Goal: Transaction & Acquisition: Purchase product/service

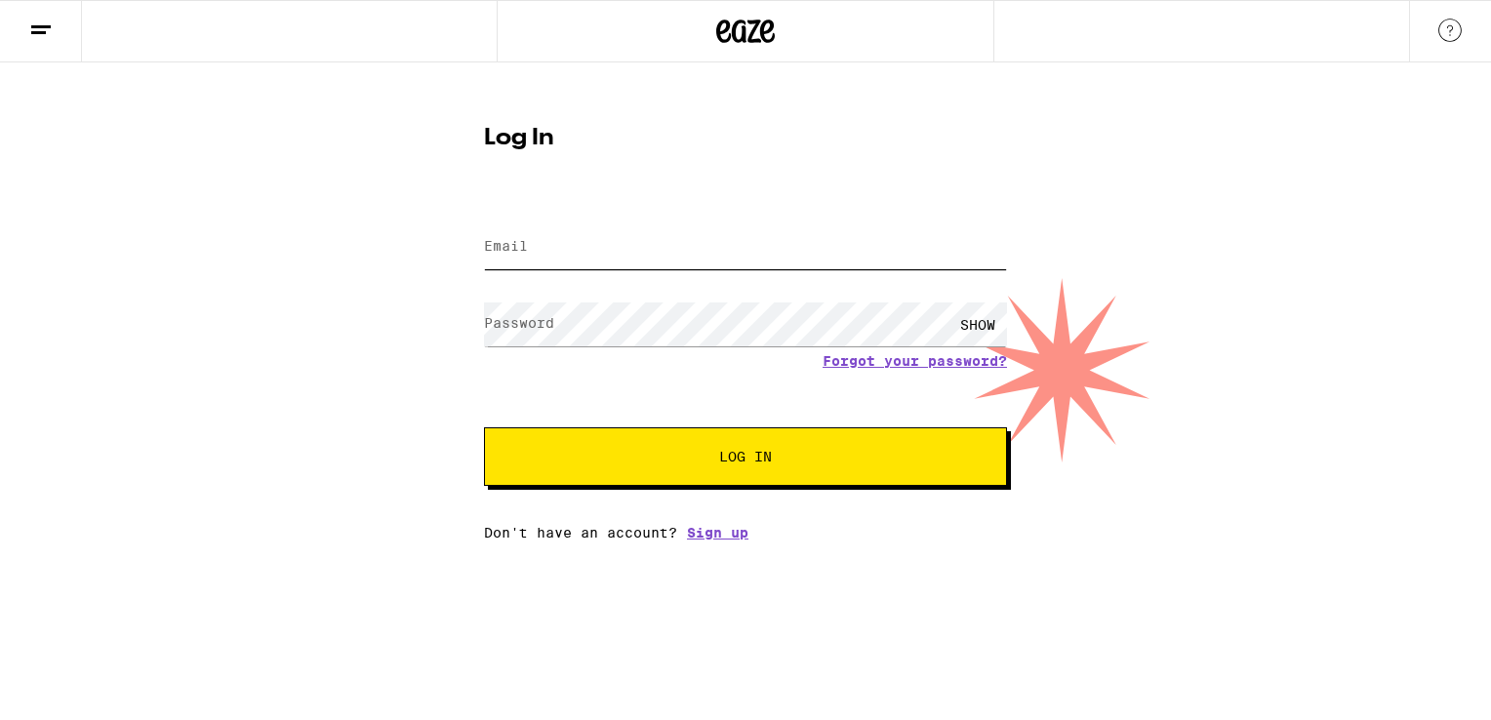
type input "[EMAIL_ADDRESS][DOMAIN_NAME]"
click at [756, 454] on span "Log In" at bounding box center [745, 457] width 53 height 14
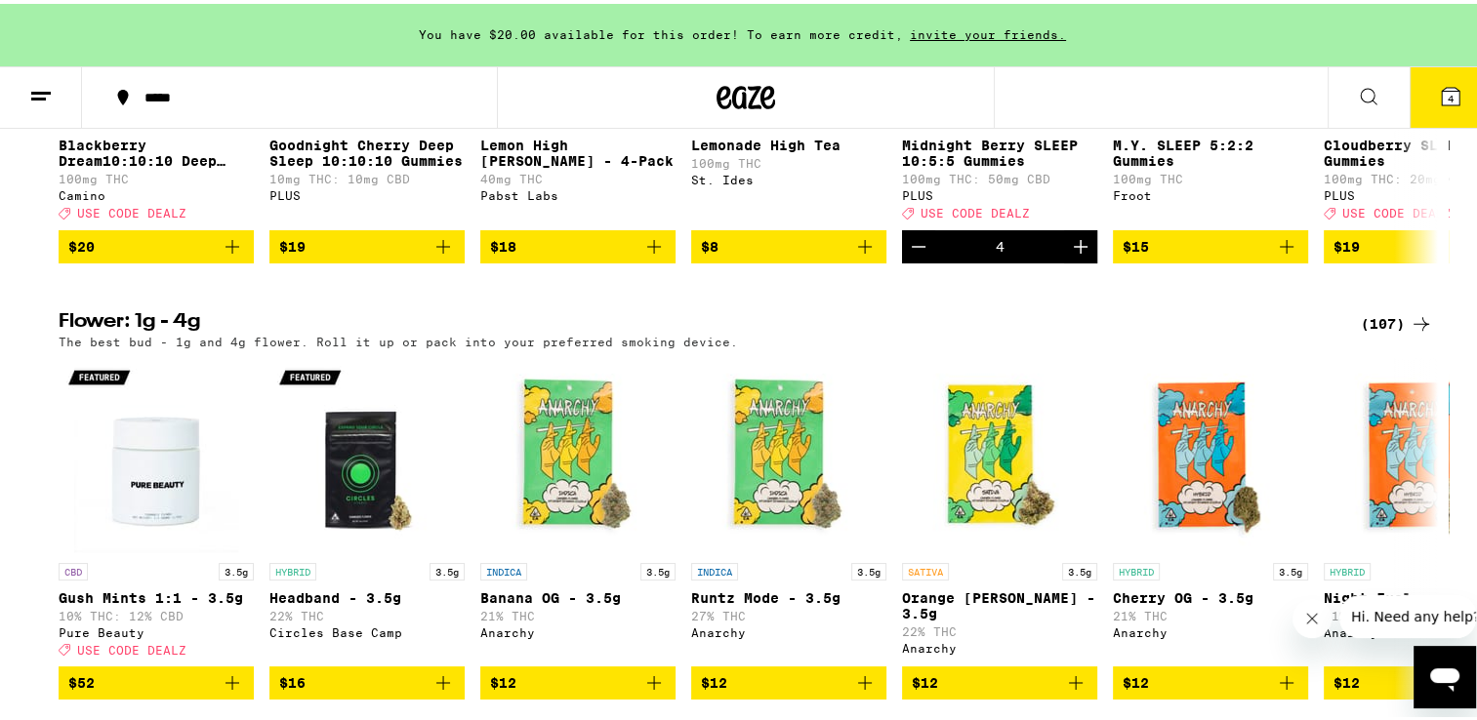
scroll to position [1952, 0]
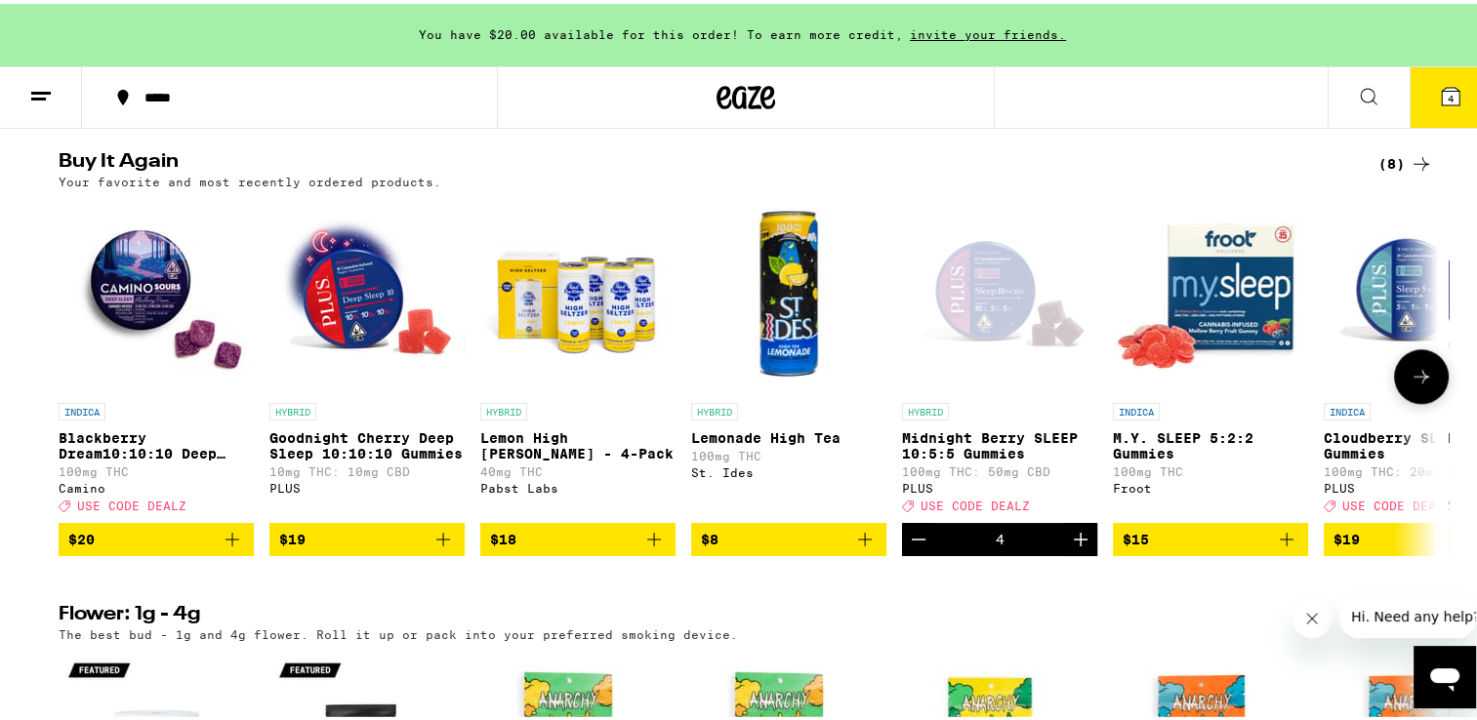
click at [355, 358] on img "Open page for Goodnight Cherry Deep Sleep 10:10:10 Gummies from PLUS" at bounding box center [366, 291] width 195 height 195
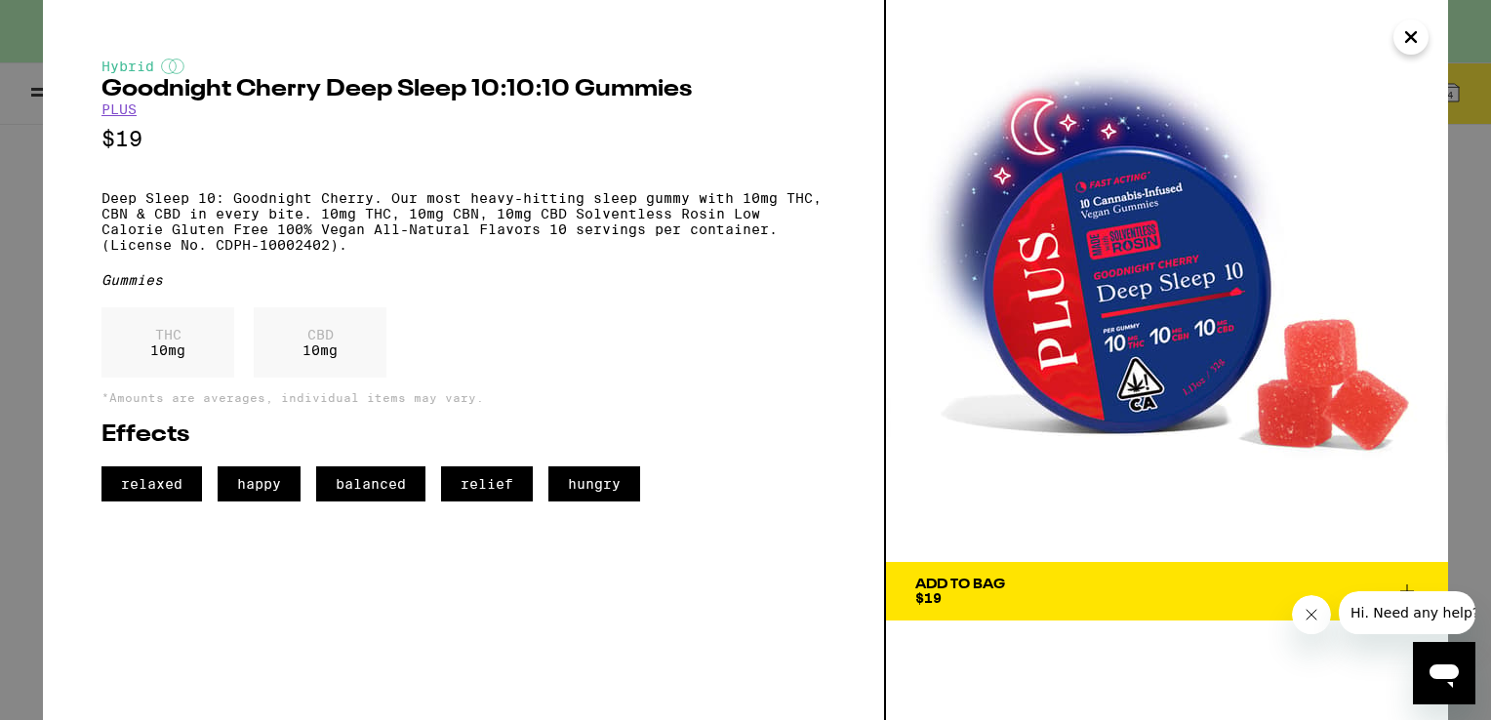
click at [1311, 614] on icon "Close message from company" at bounding box center [1311, 615] width 10 height 10
click at [1400, 591] on icon at bounding box center [1407, 592] width 14 height 14
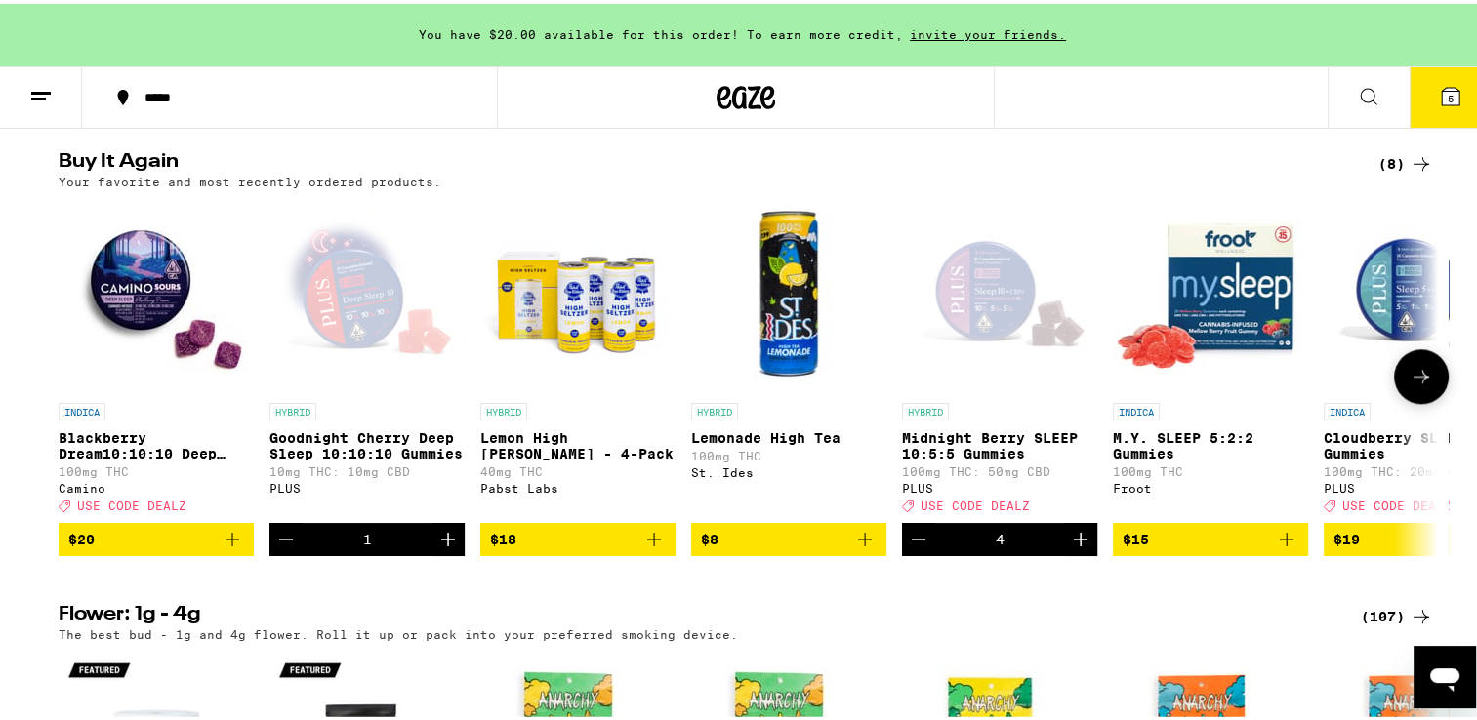
click at [439, 547] on icon "Increment" at bounding box center [447, 535] width 23 height 23
click at [437, 547] on icon "Increment" at bounding box center [447, 535] width 23 height 23
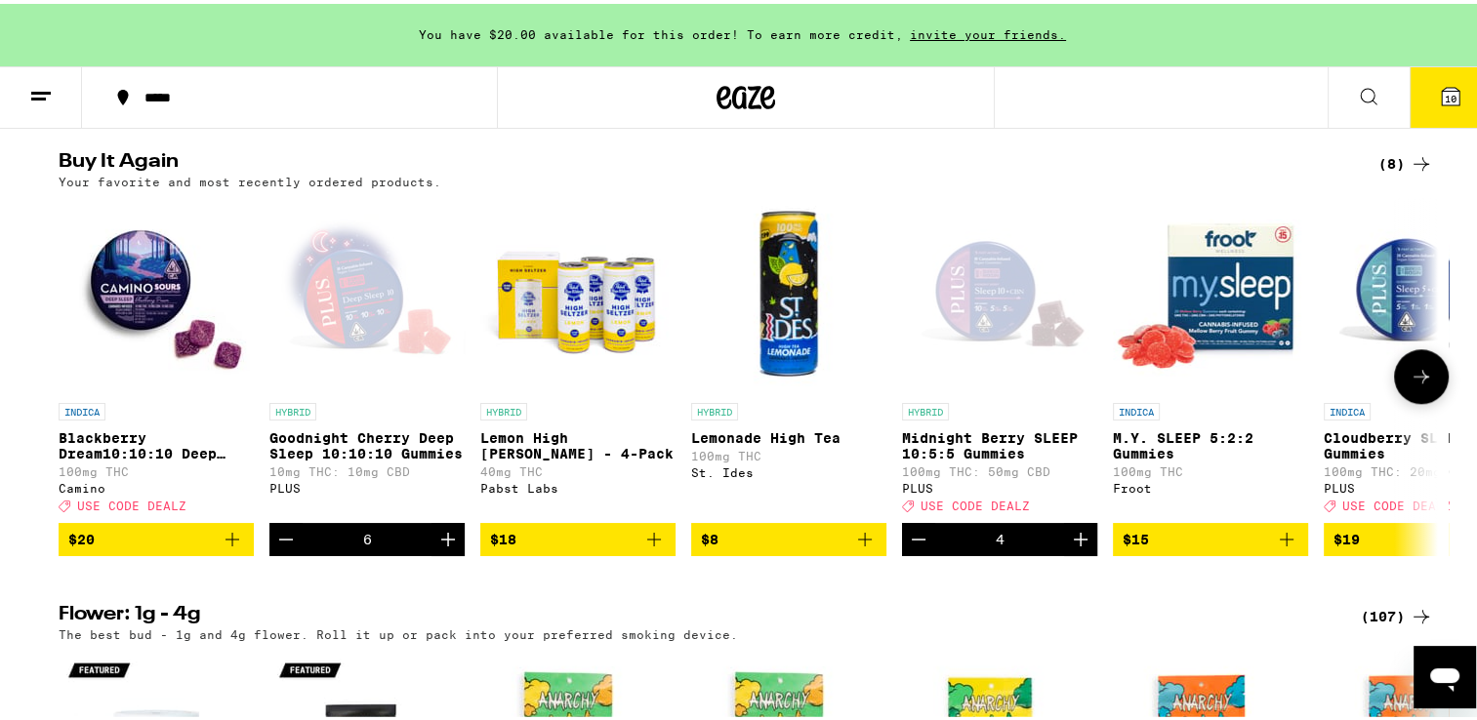
click at [437, 547] on icon "Increment" at bounding box center [447, 535] width 23 height 23
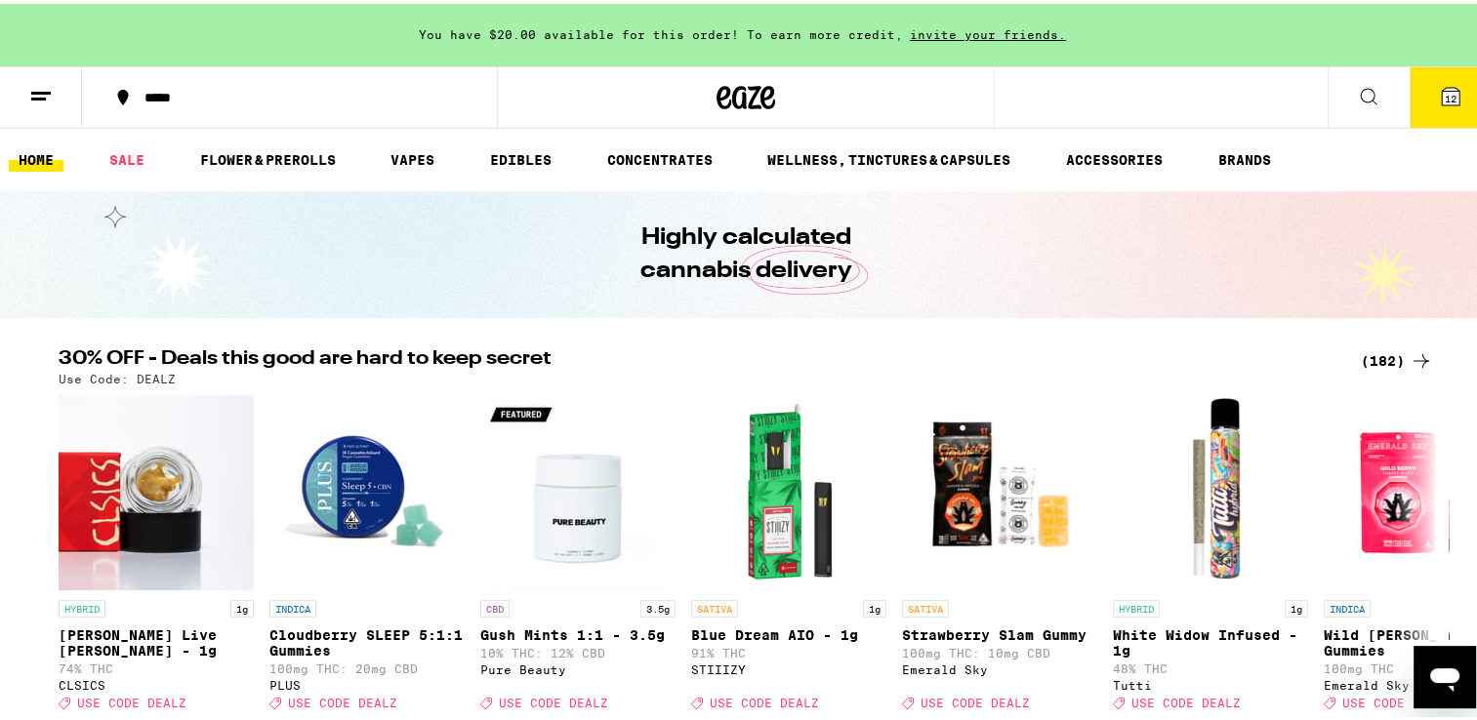
click at [1441, 95] on icon at bounding box center [1450, 93] width 18 height 18
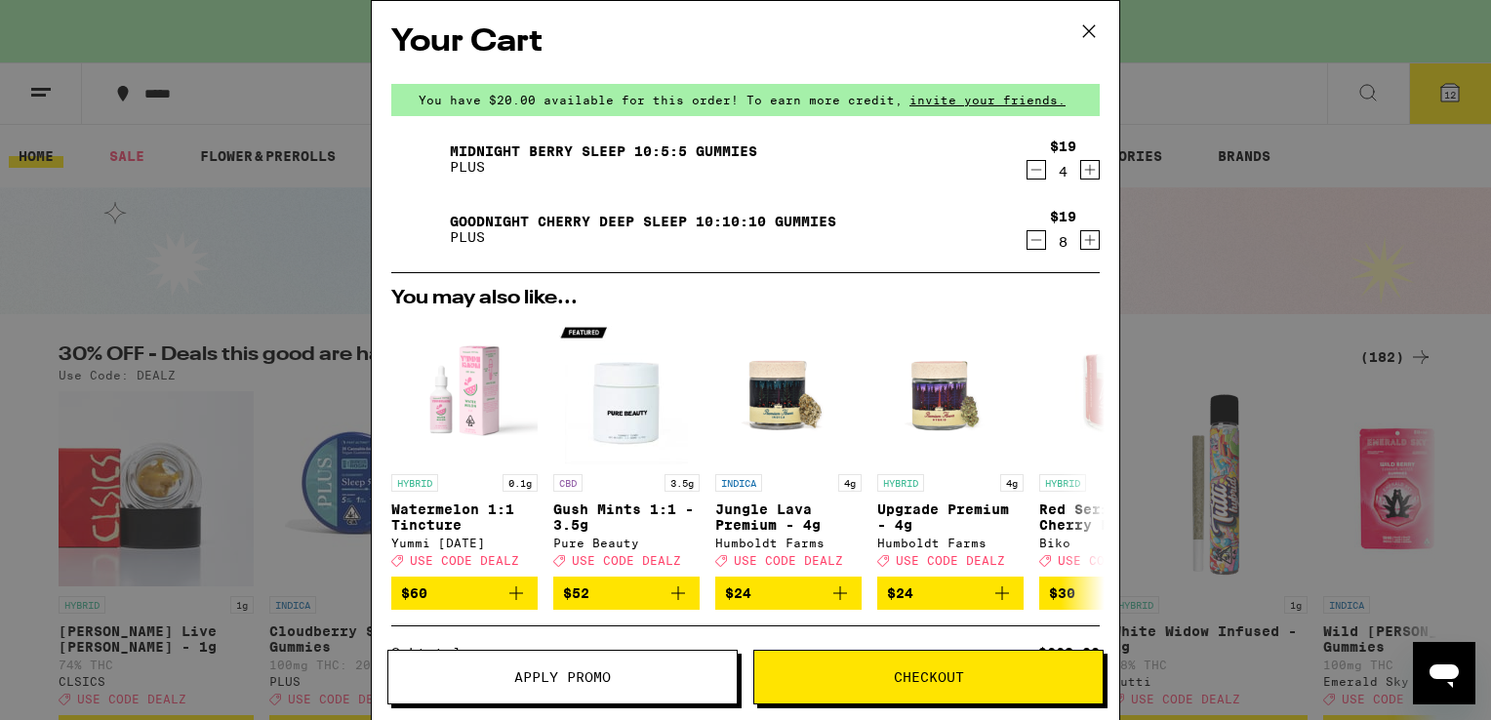
click at [1028, 171] on icon "Decrement" at bounding box center [1037, 169] width 18 height 23
click at [1028, 170] on icon "Decrement" at bounding box center [1037, 169] width 18 height 23
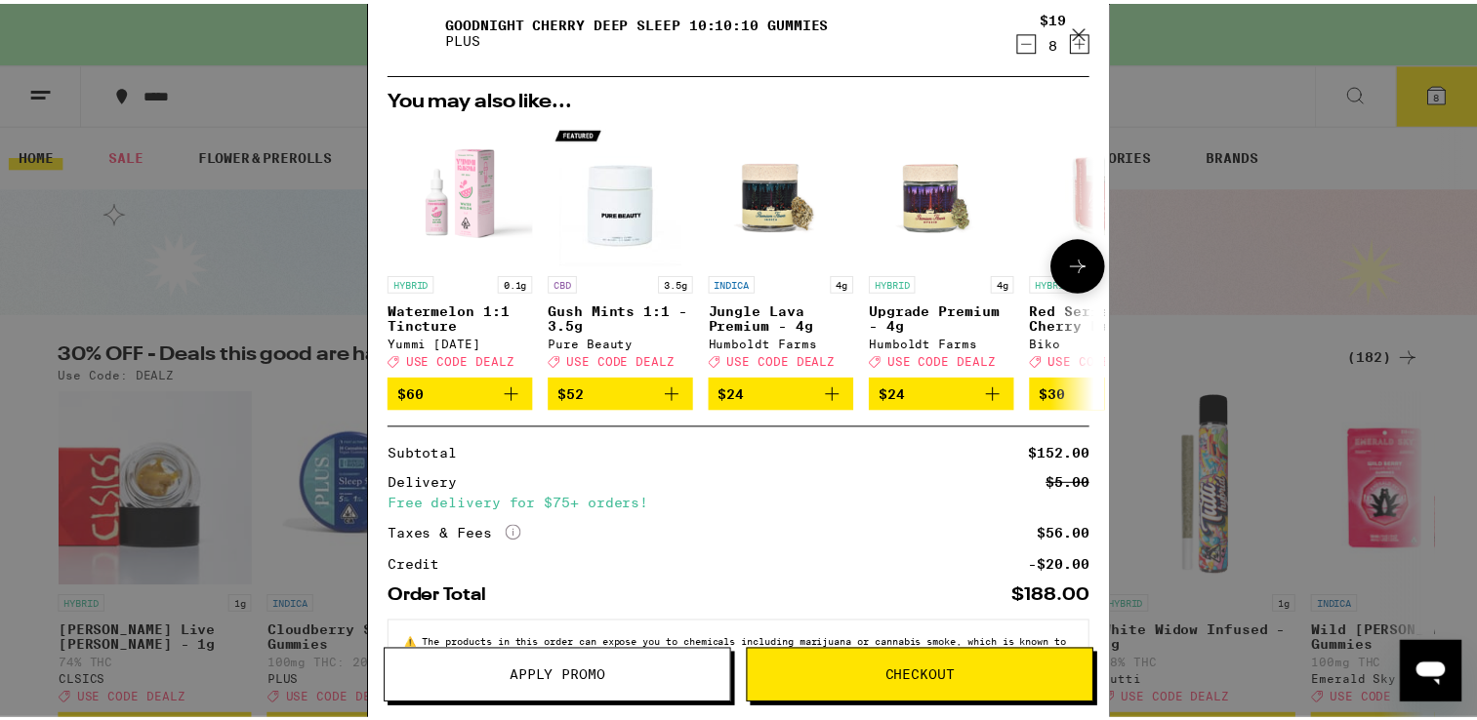
scroll to position [203, 0]
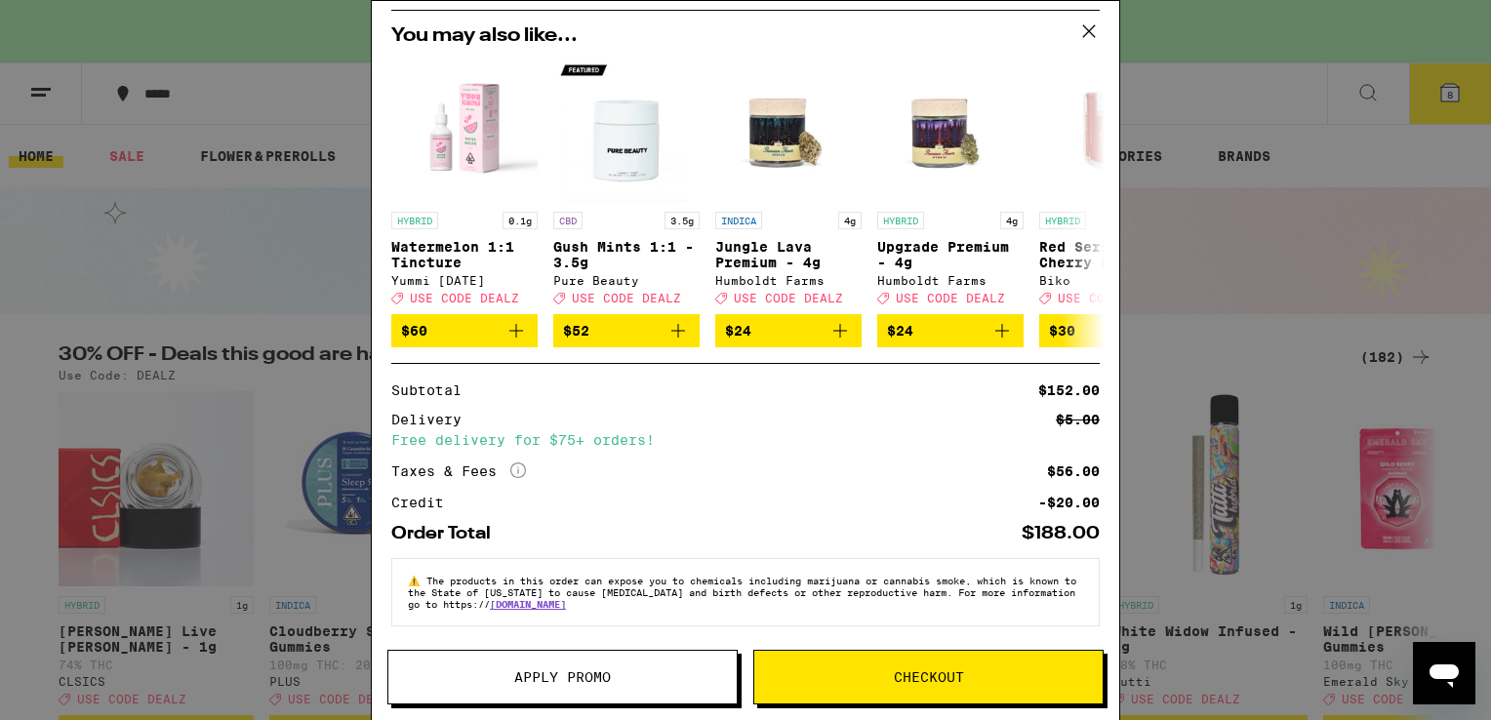
click at [927, 681] on span "Checkout" at bounding box center [929, 677] width 70 height 14
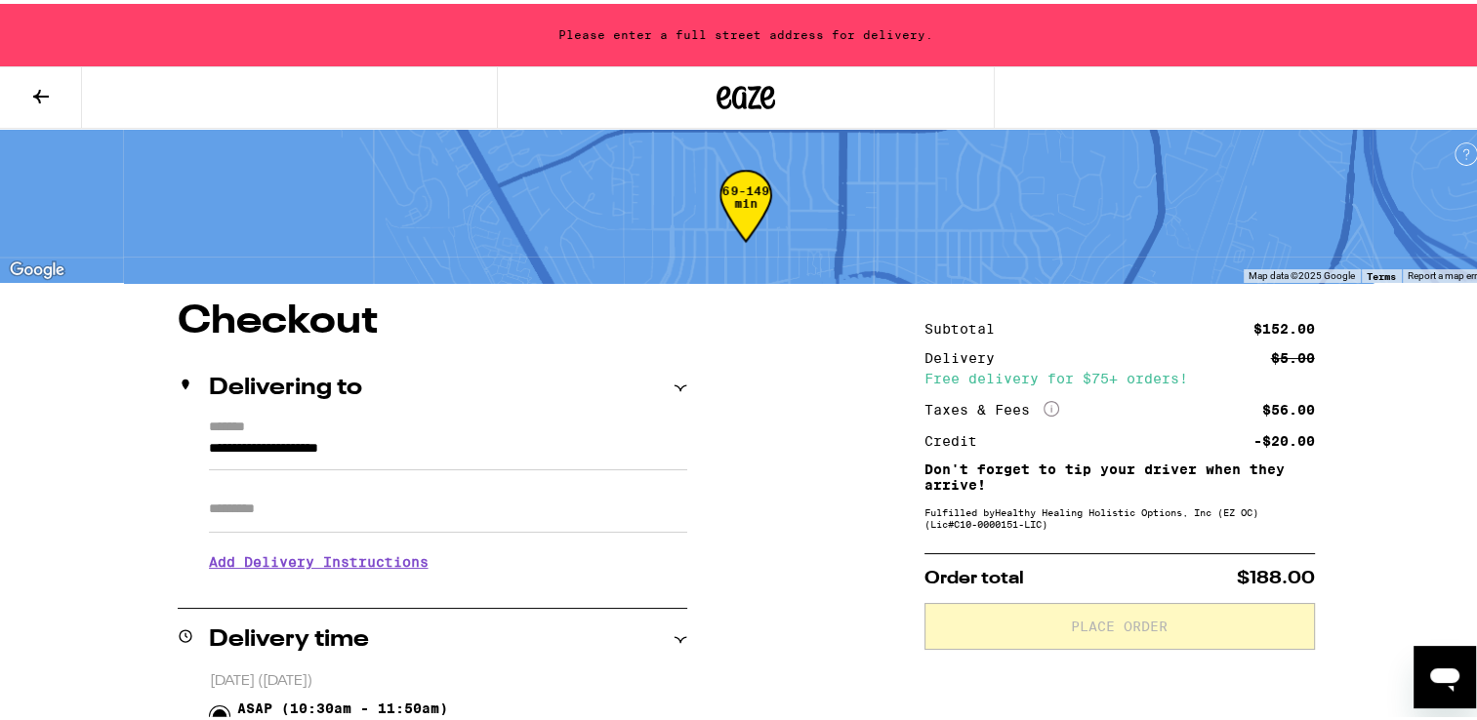
click at [427, 435] on input "**********" at bounding box center [448, 449] width 478 height 33
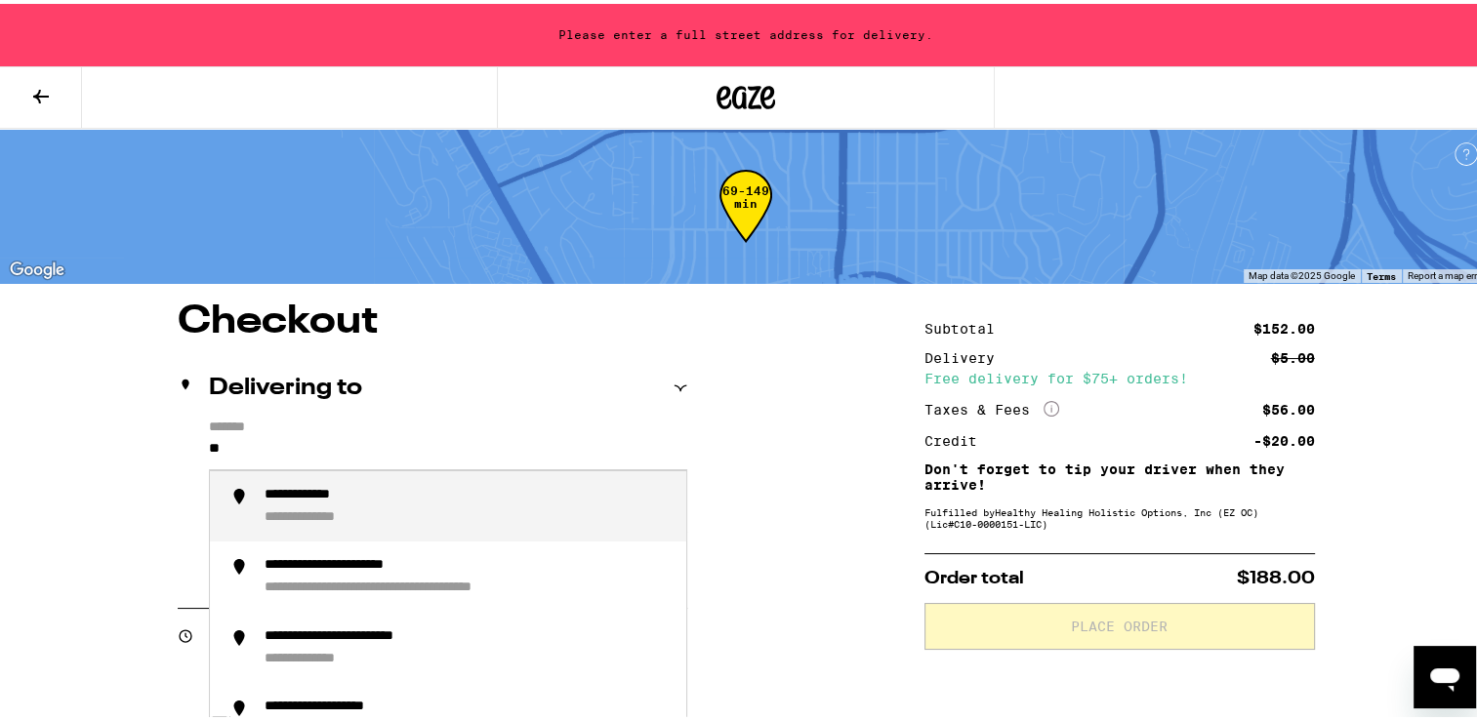
type input "*"
click at [301, 517] on div "**********" at bounding box center [335, 515] width 142 height 18
type input "**********"
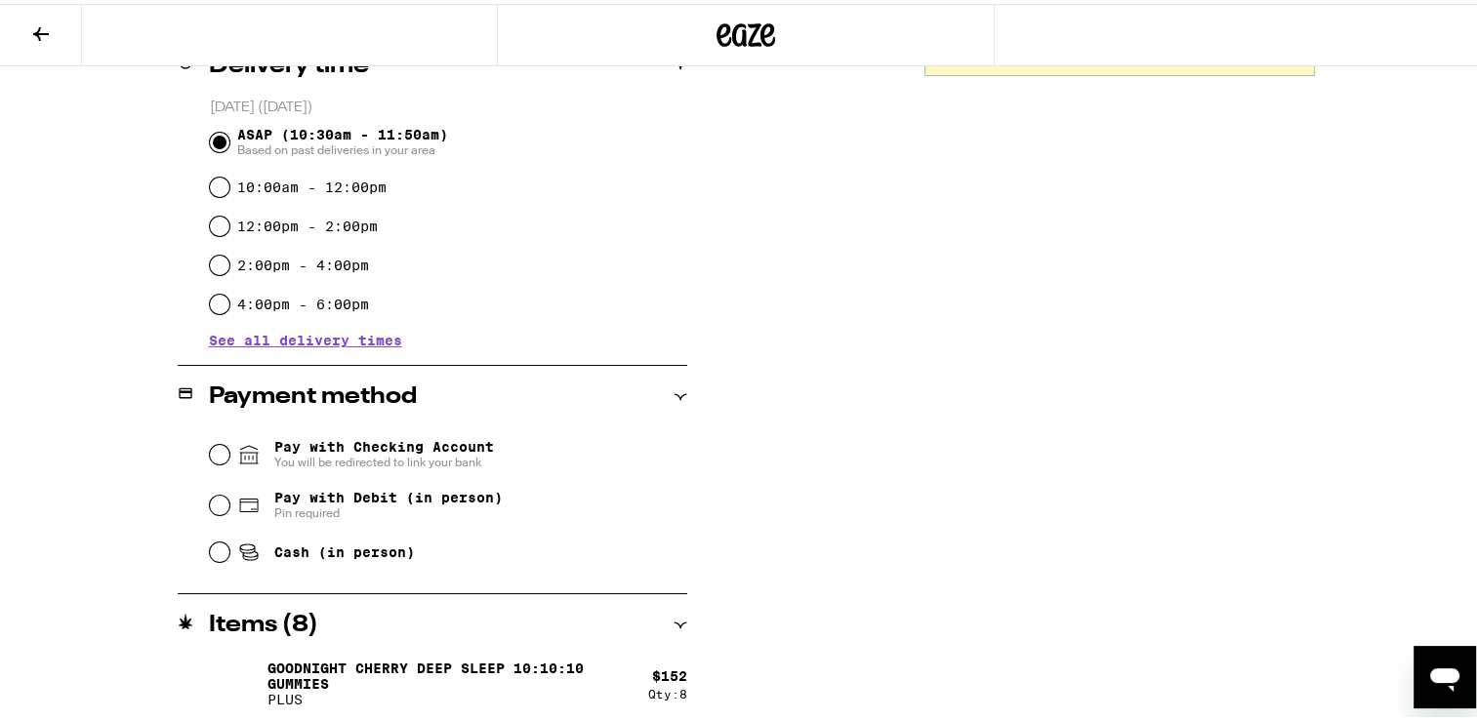
scroll to position [514, 0]
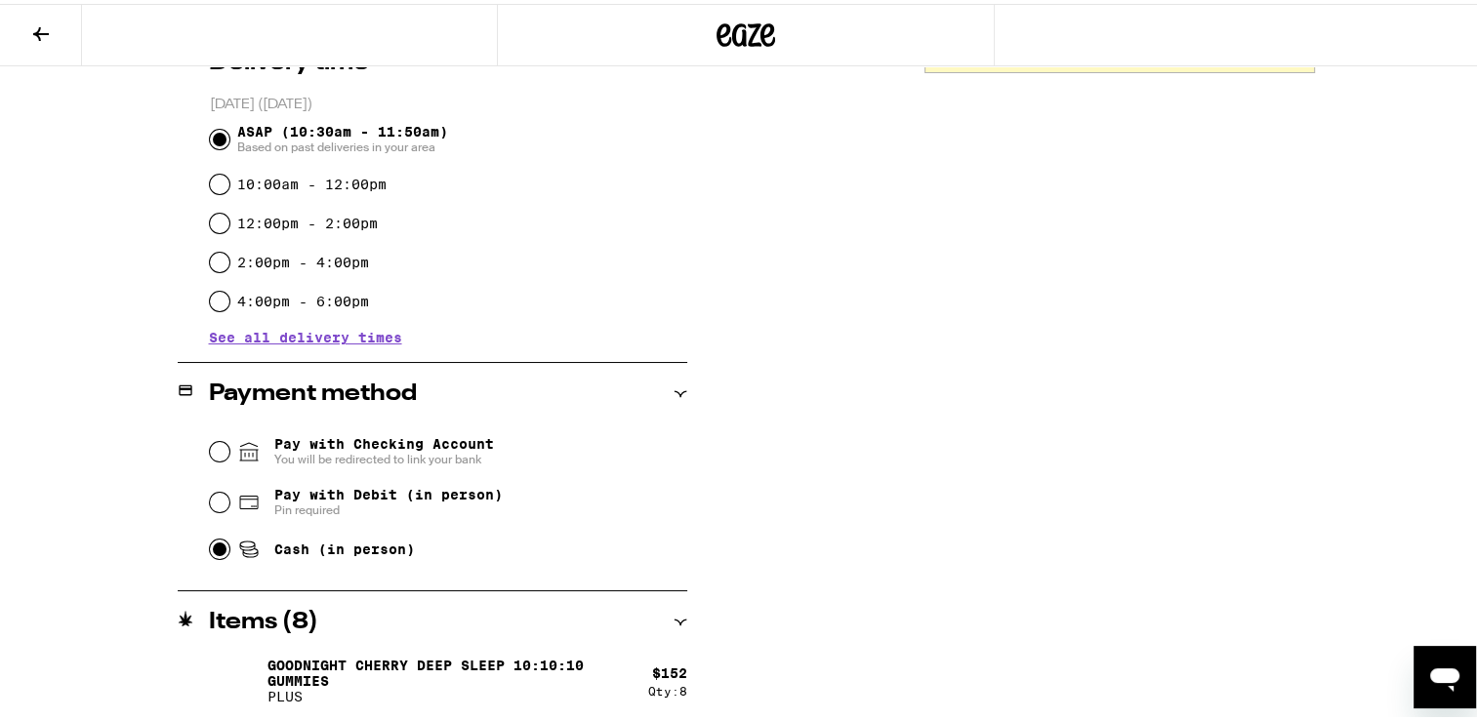
click at [210, 552] on input "Cash (in person)" at bounding box center [220, 546] width 20 height 20
radio input "true"
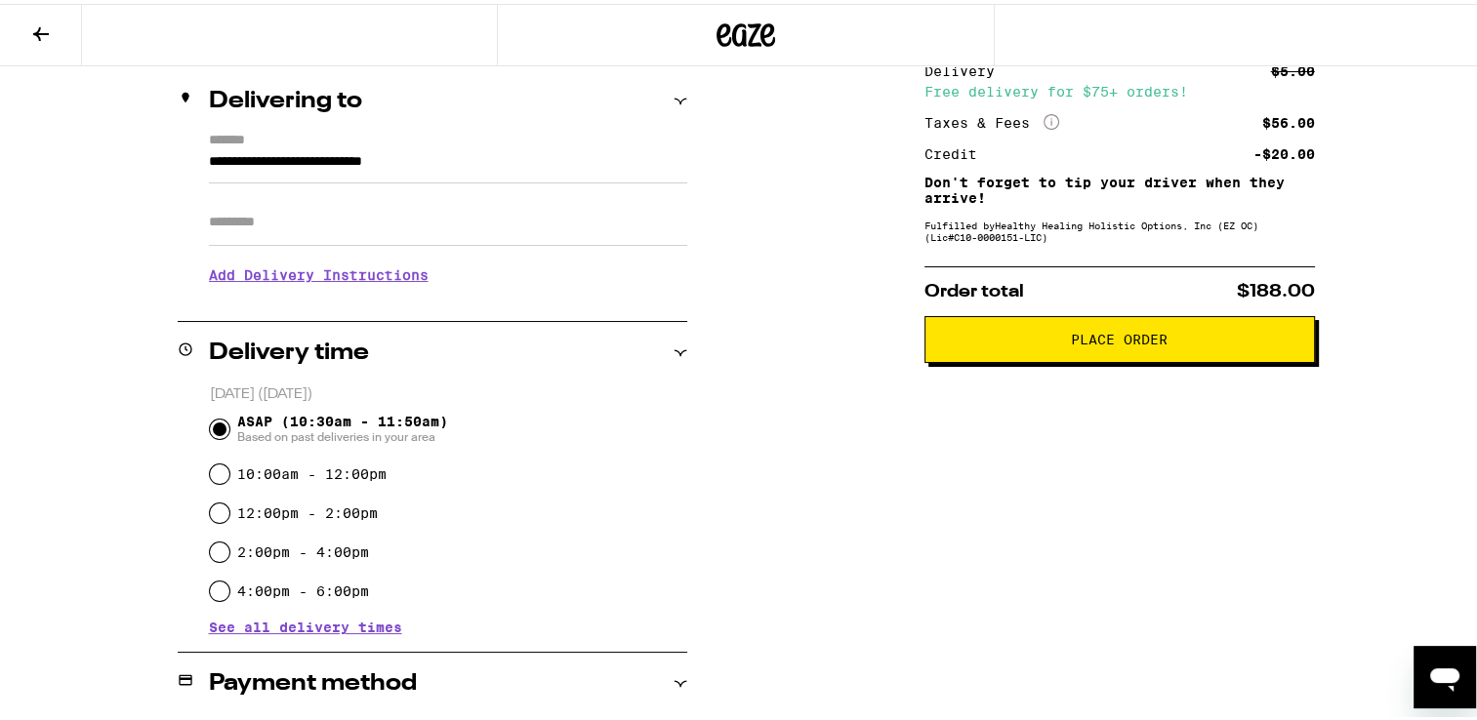
scroll to position [0, 0]
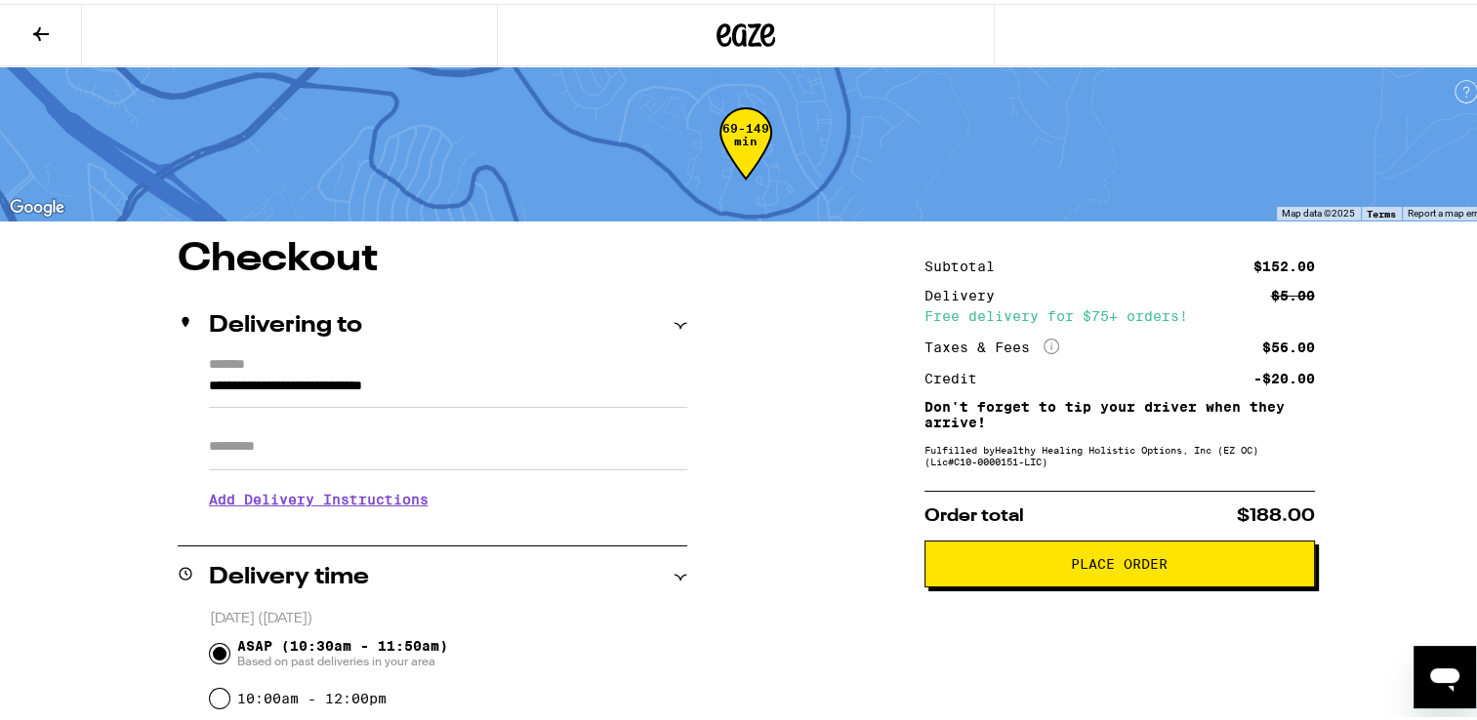
click at [1136, 560] on span "Place Order" at bounding box center [1119, 560] width 97 height 14
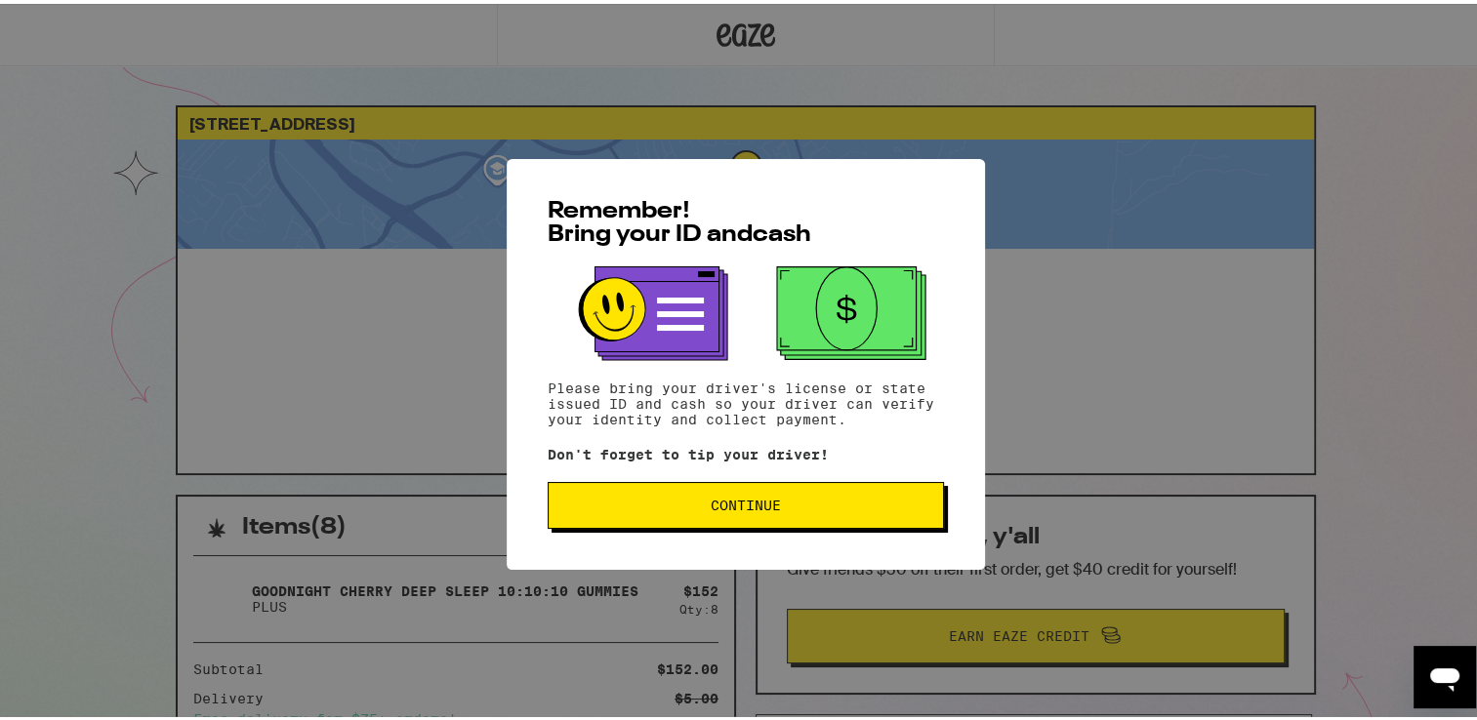
click at [737, 498] on span "Continue" at bounding box center [745, 502] width 70 height 14
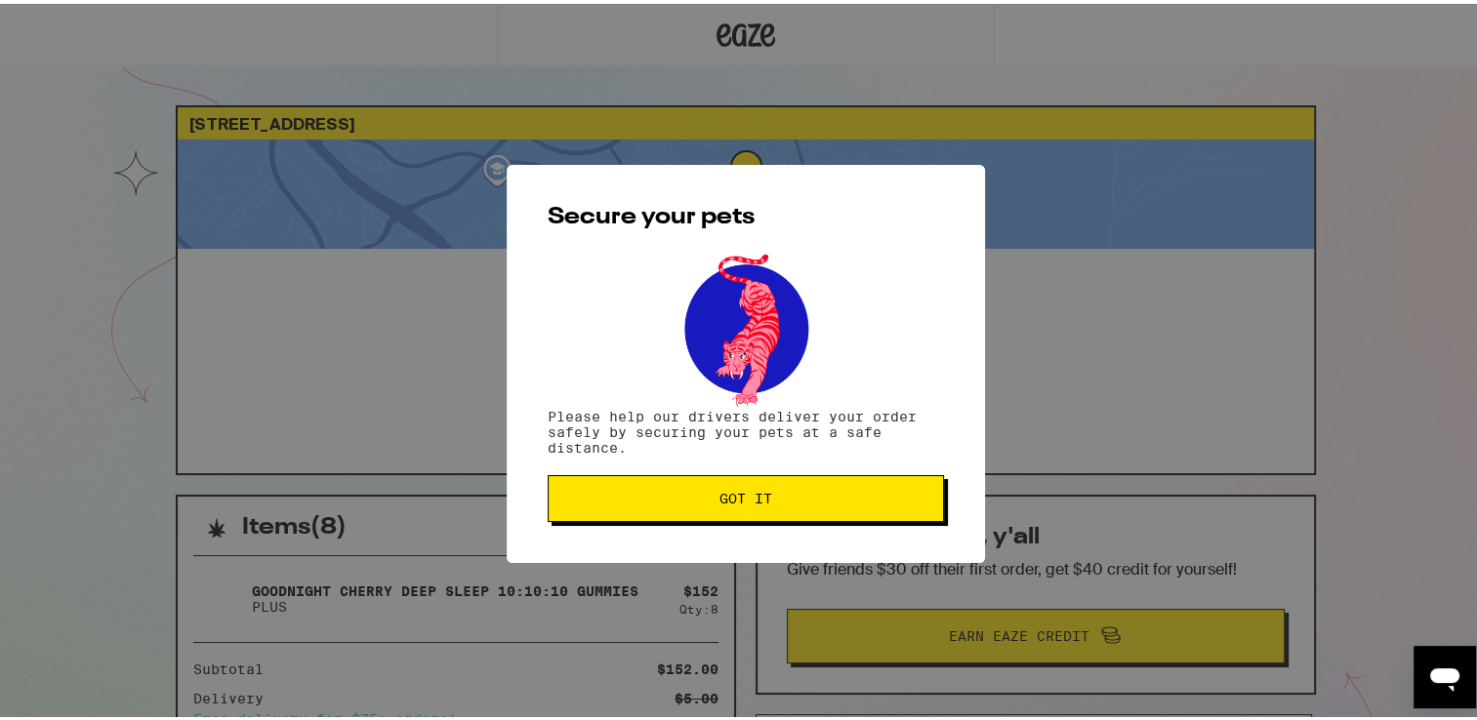
click at [736, 498] on span "Got it" at bounding box center [745, 495] width 53 height 14
